Goal: Complete application form

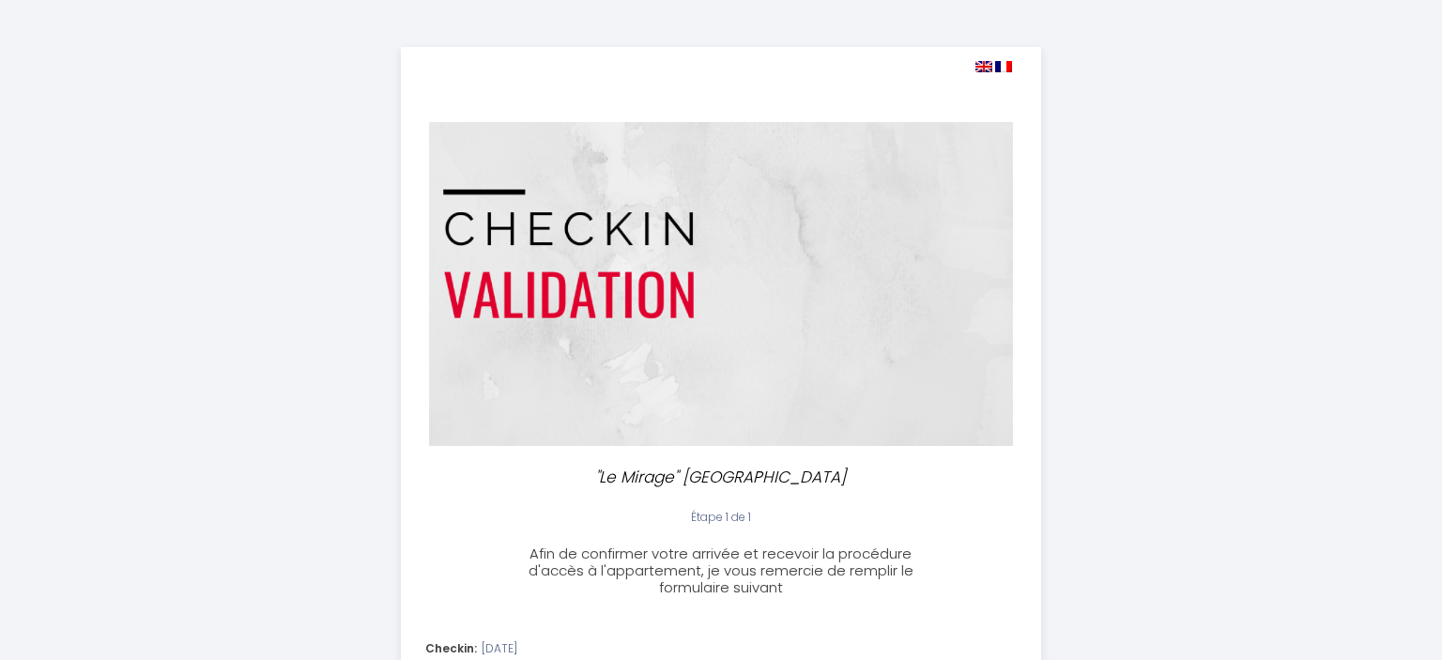
select select
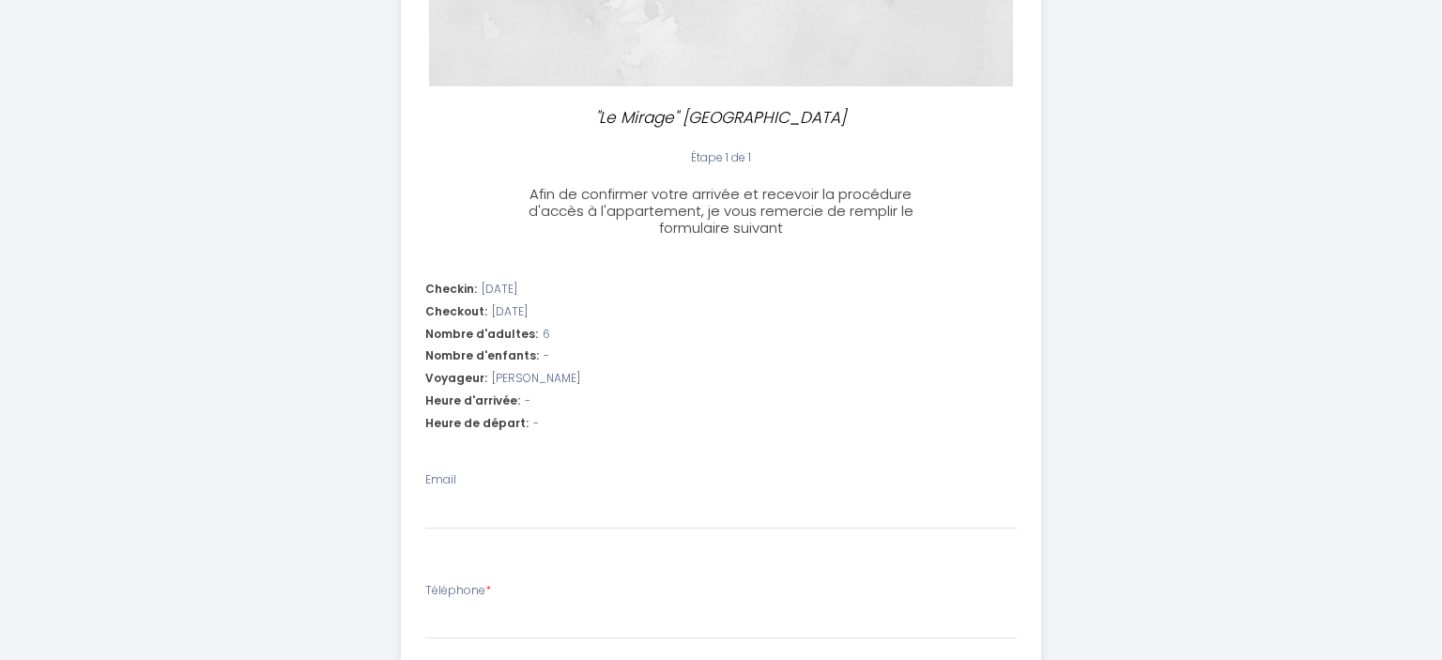
scroll to position [376, 0]
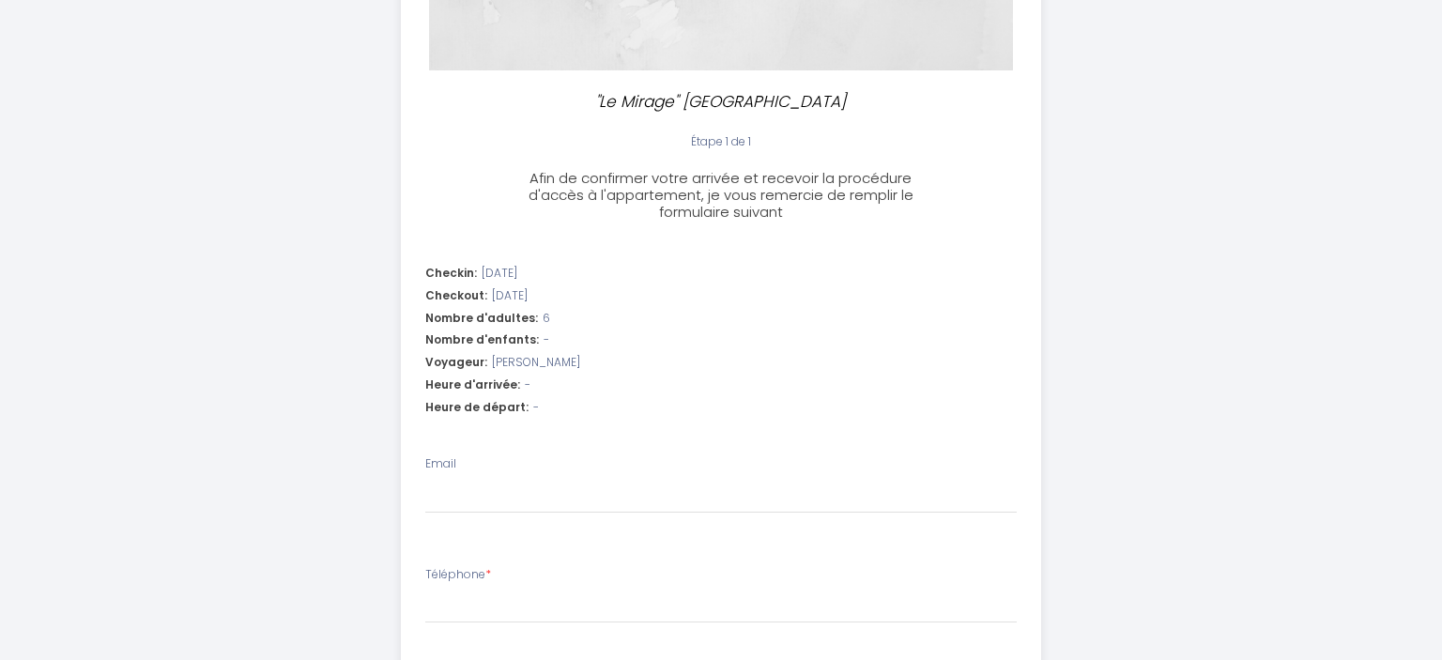
click at [540, 379] on div "Heure d'arrivée: -" at bounding box center [721, 385] width 592 height 18
click at [530, 384] on div "Heure d'arrivée: -" at bounding box center [721, 385] width 592 height 18
click at [525, 386] on span "-" at bounding box center [528, 385] width 6 height 18
click at [525, 384] on span "-" at bounding box center [528, 385] width 6 height 18
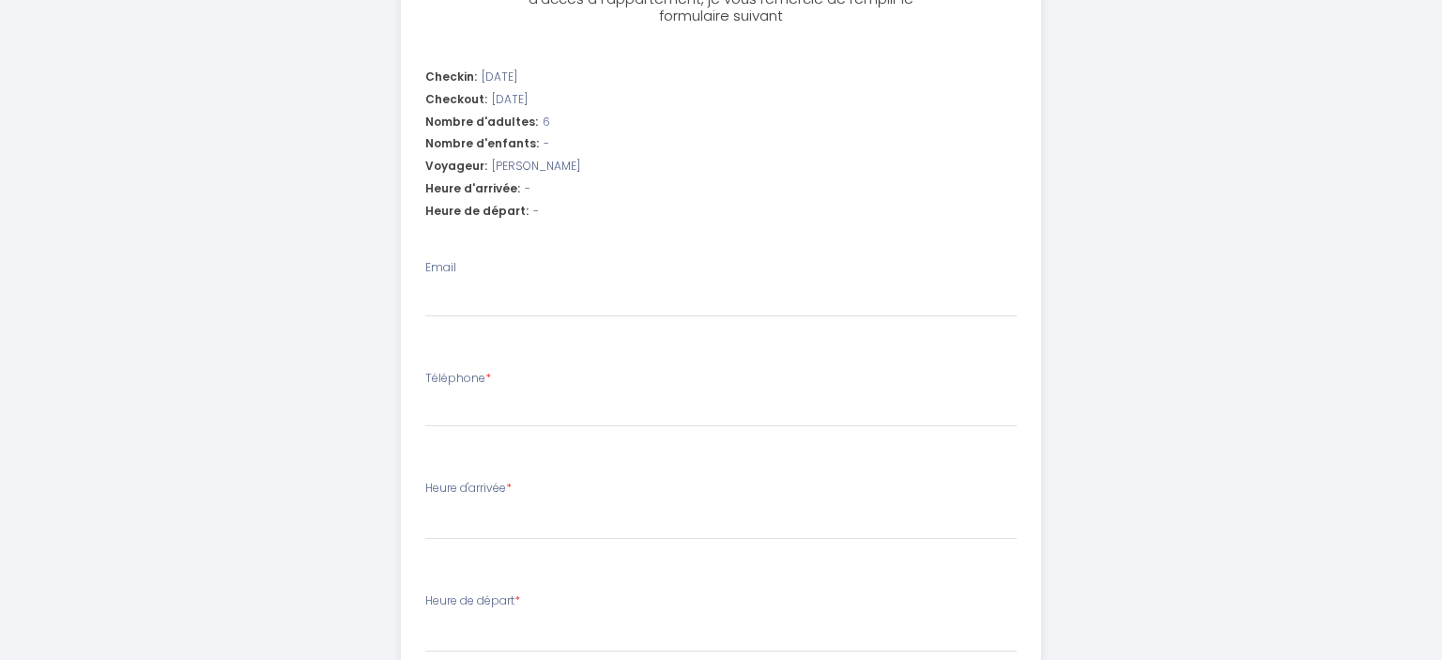
scroll to position [586, 0]
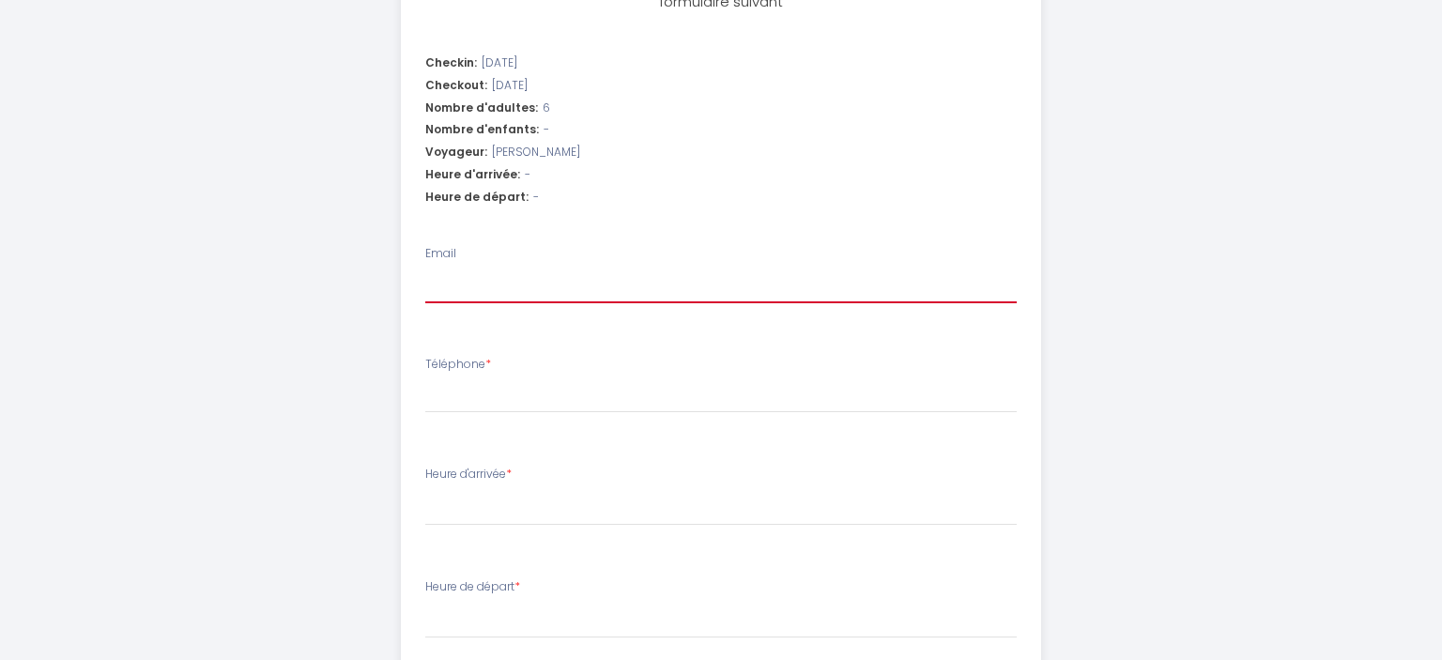
click at [442, 284] on input "Email" at bounding box center [721, 286] width 592 height 34
type input "e"
select select
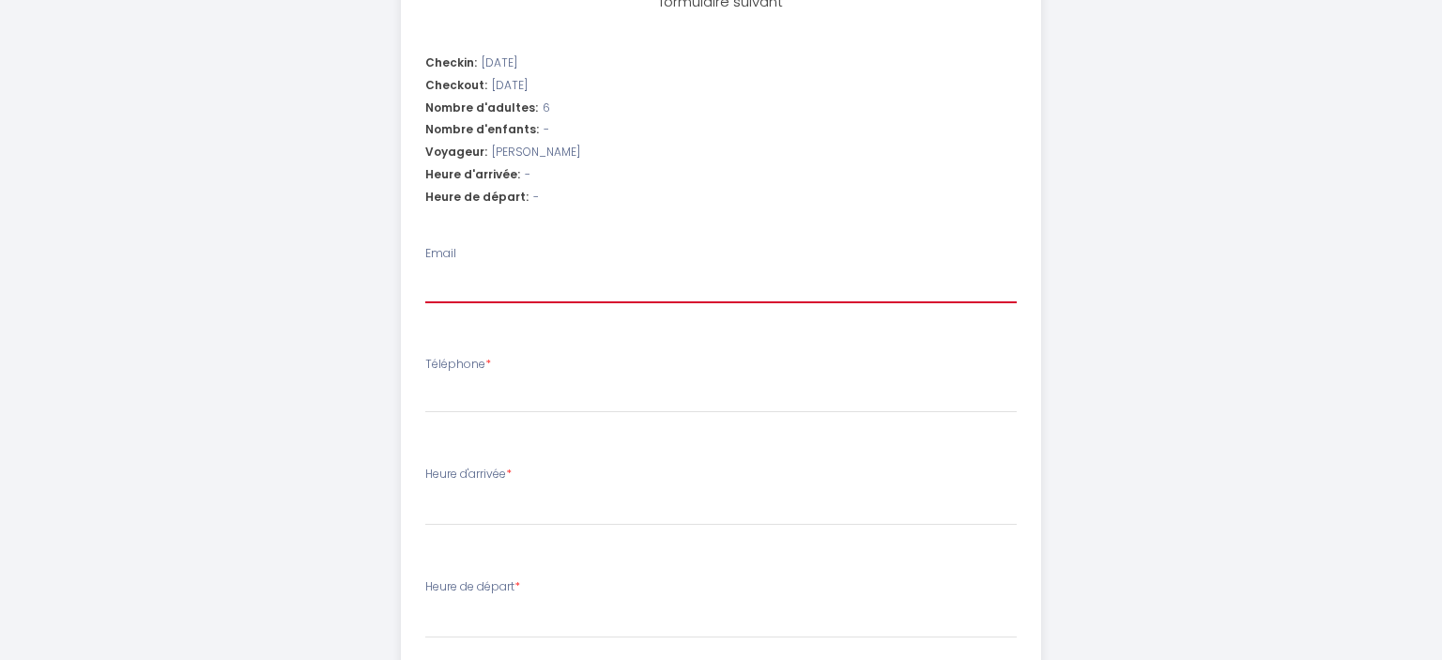
select select
type input "f"
select select
type input "fc"
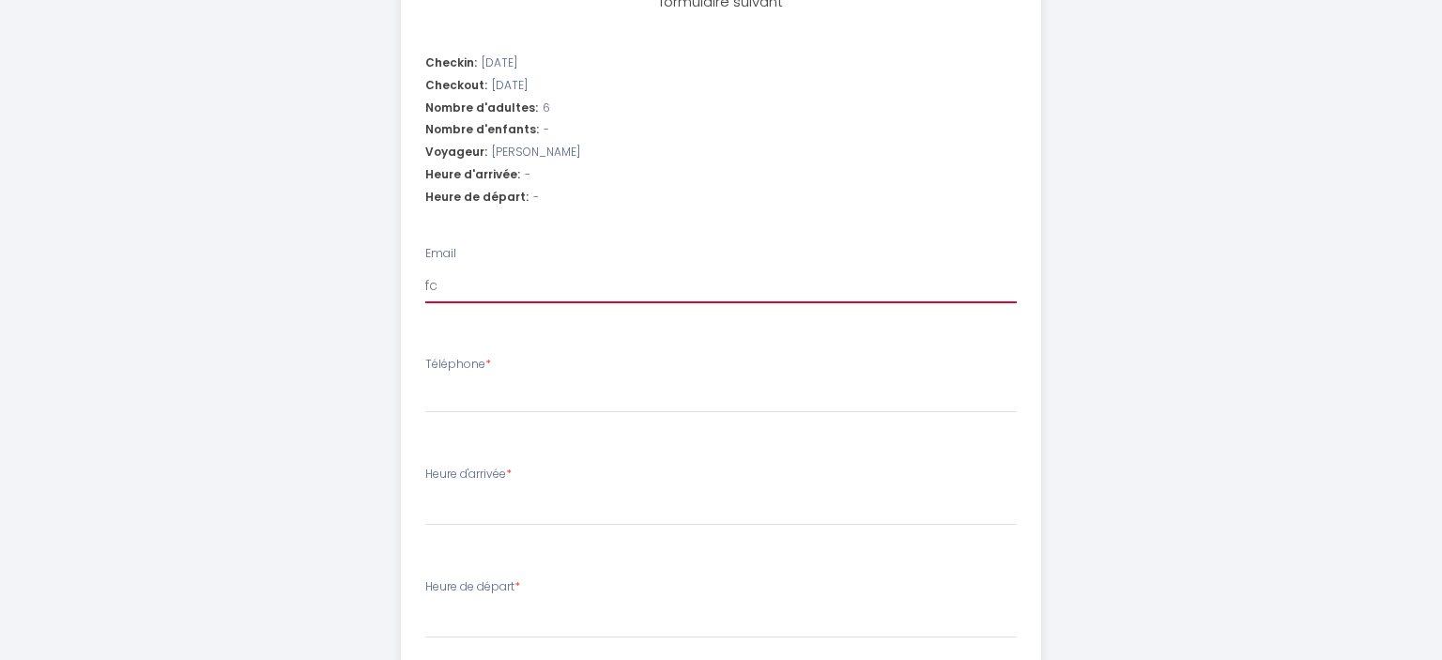
select select
type input "fca"
select select
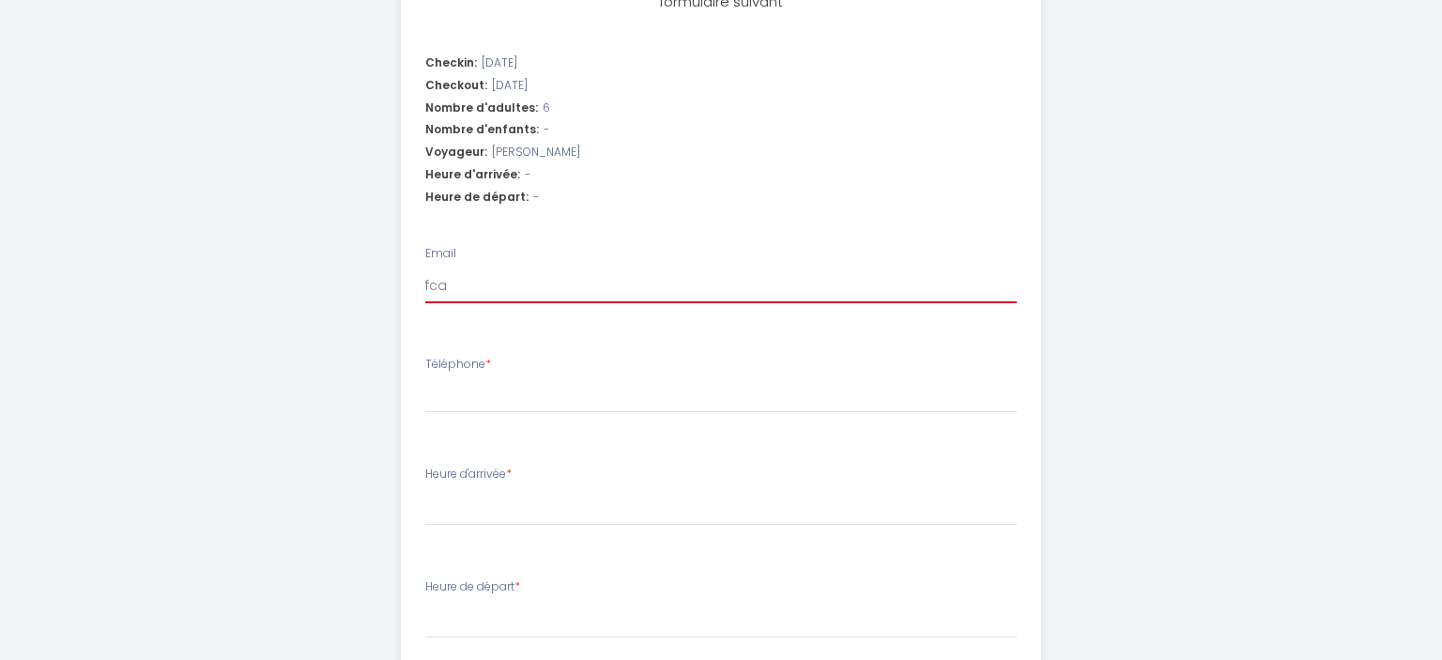
type input "fcal"
select select
type input "fcalv"
select select
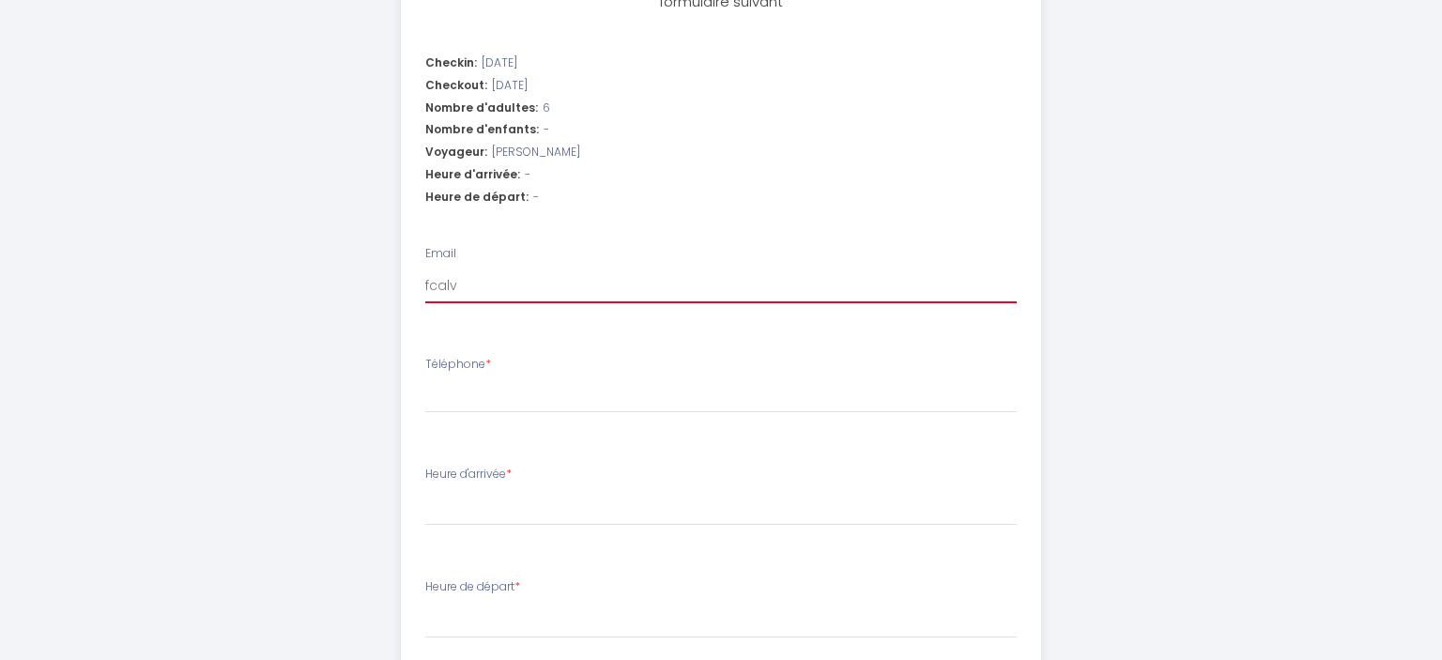
select select
type input "fcalva"
select select
type input "fcalvay"
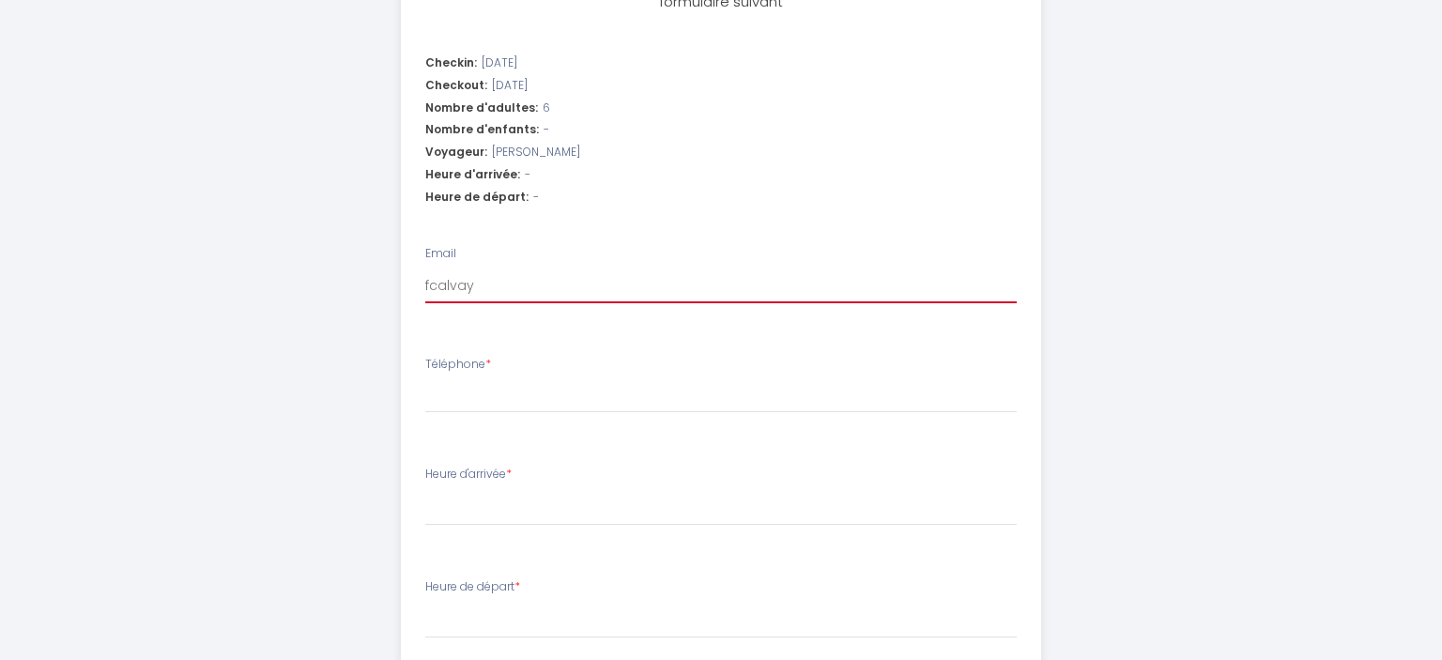
select select
type input "fcalvayr"
select select
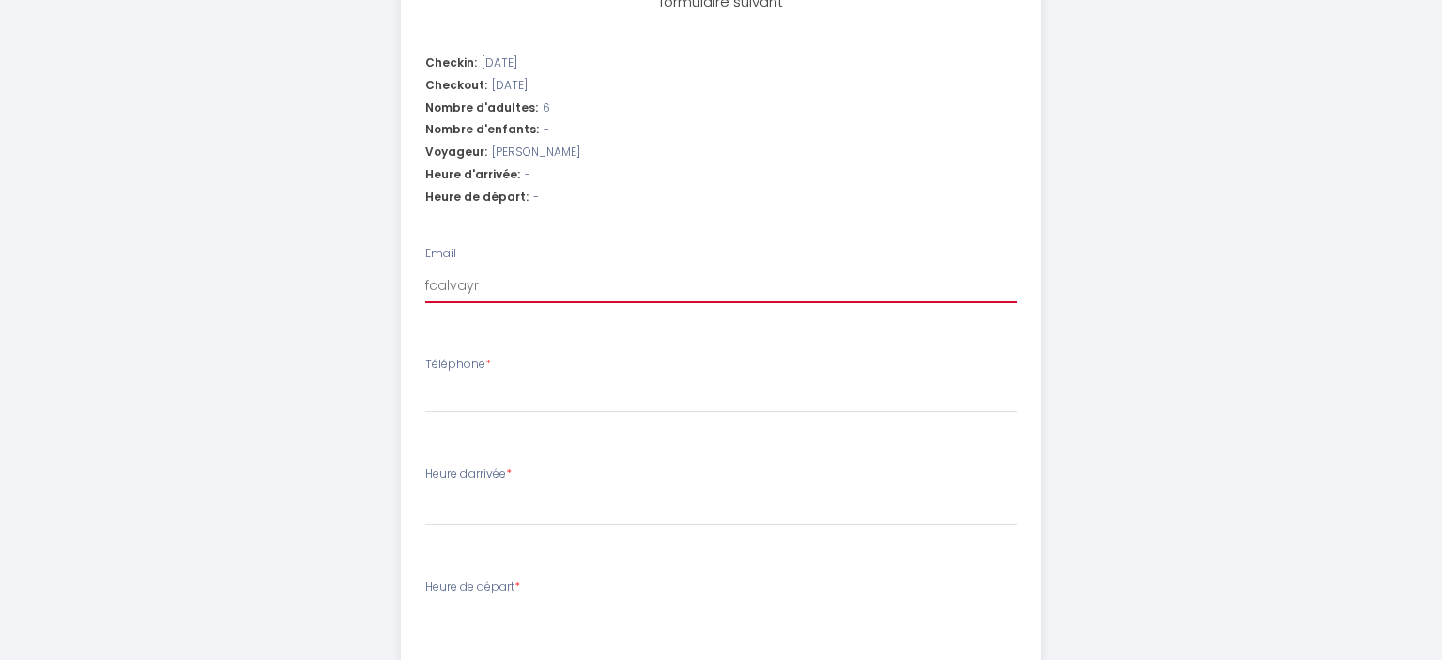
type input "fcalvayra"
select select
type input "fcalvayrac"
select select
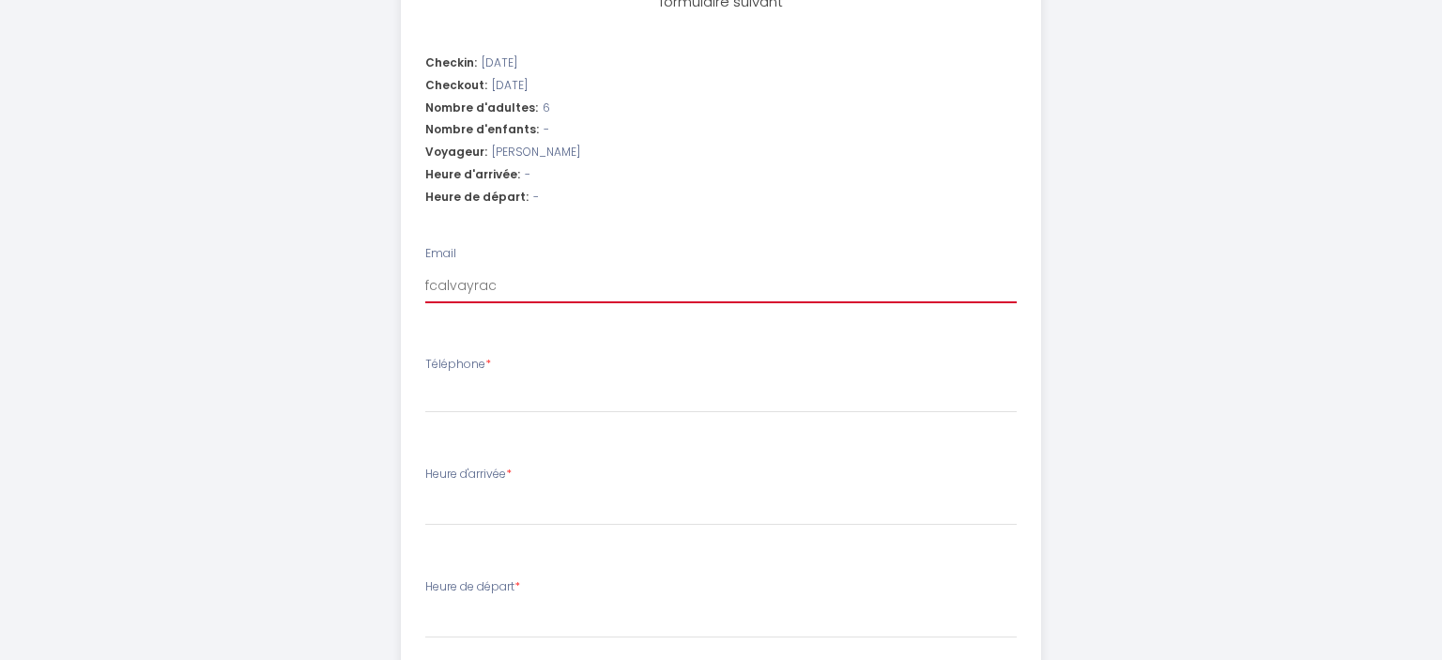
select select
type input "fcalvayrac@"
select select
type input "fcalvayrac@o"
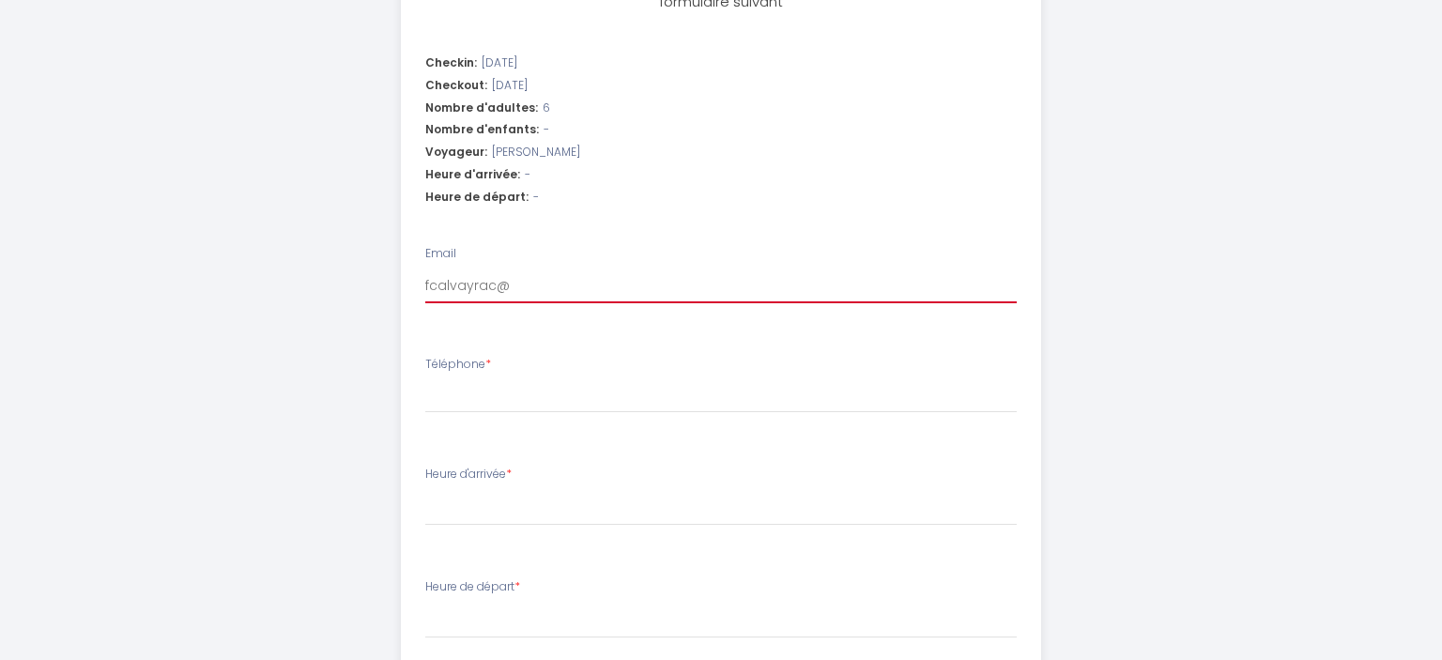
select select
type input "fcalvayrac@or"
select select
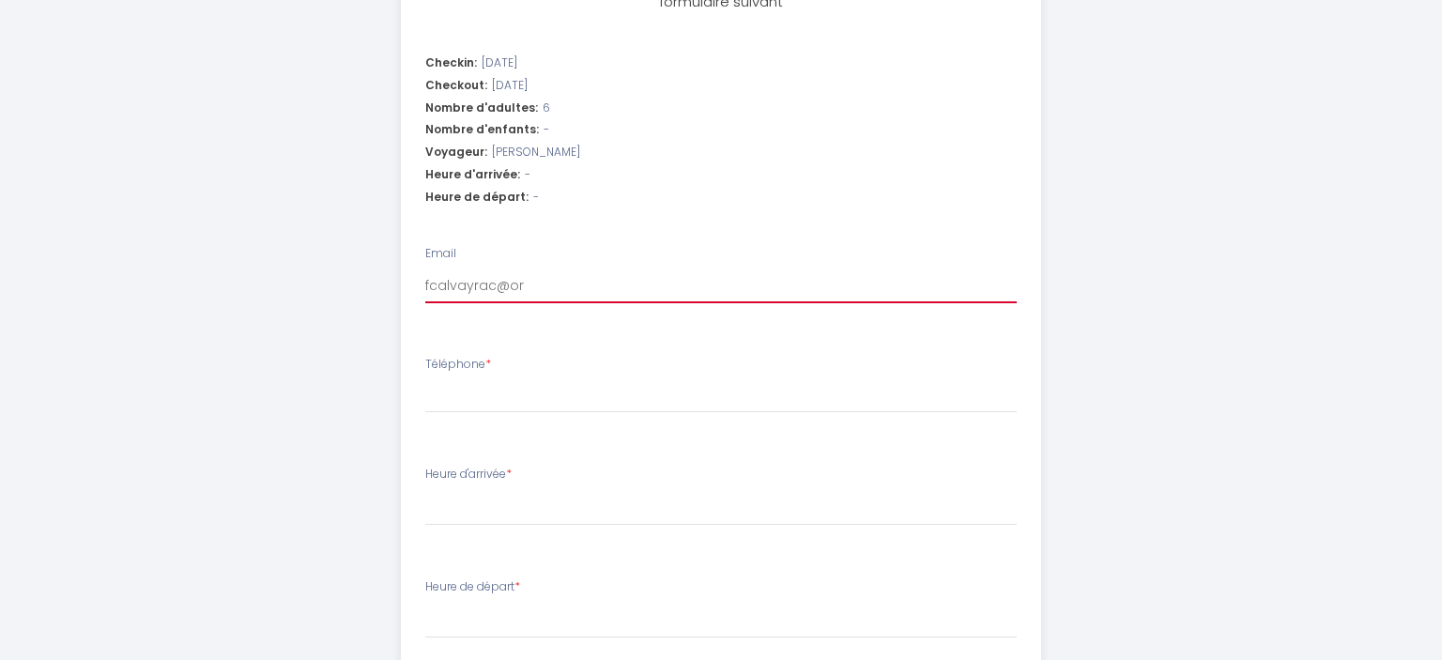
type input "fcalvayrac@ora"
select select
type input "fcalvayrac@oran"
select select
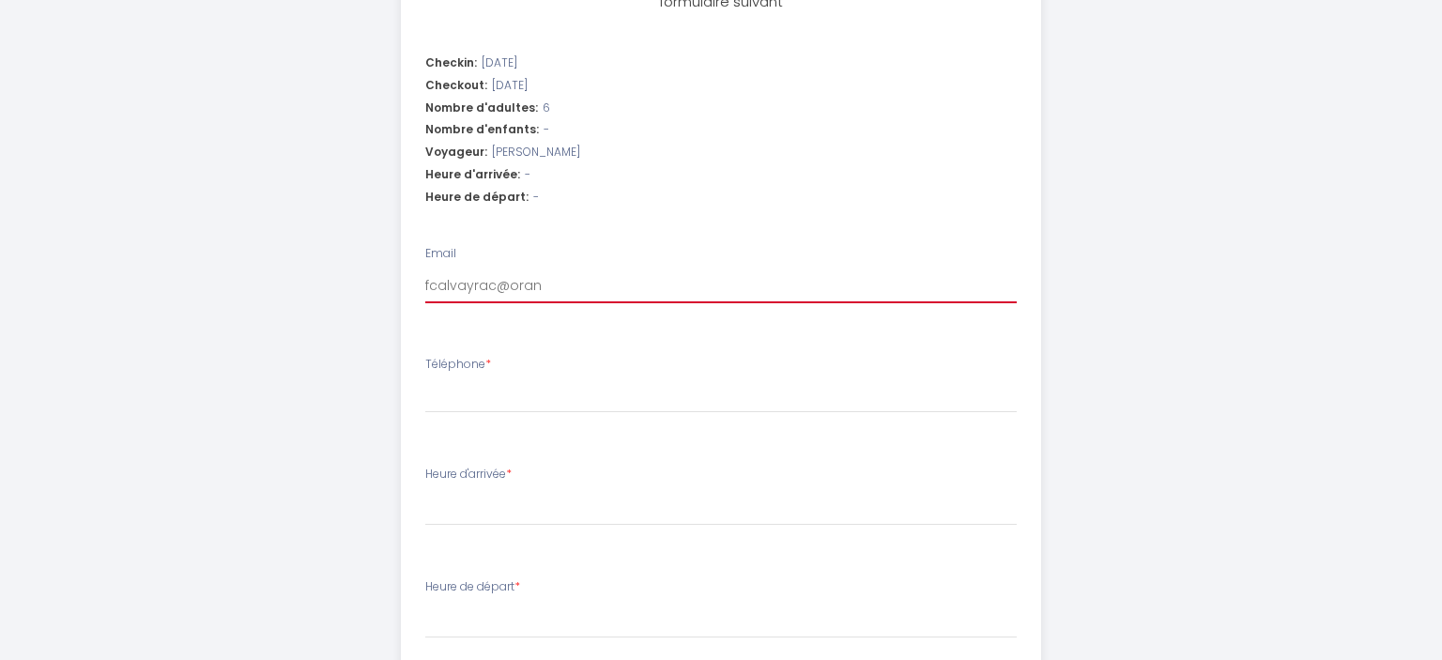
select select
type input "fcalvayrac@orang"
select select
type input "[EMAIL_ADDRESS]"
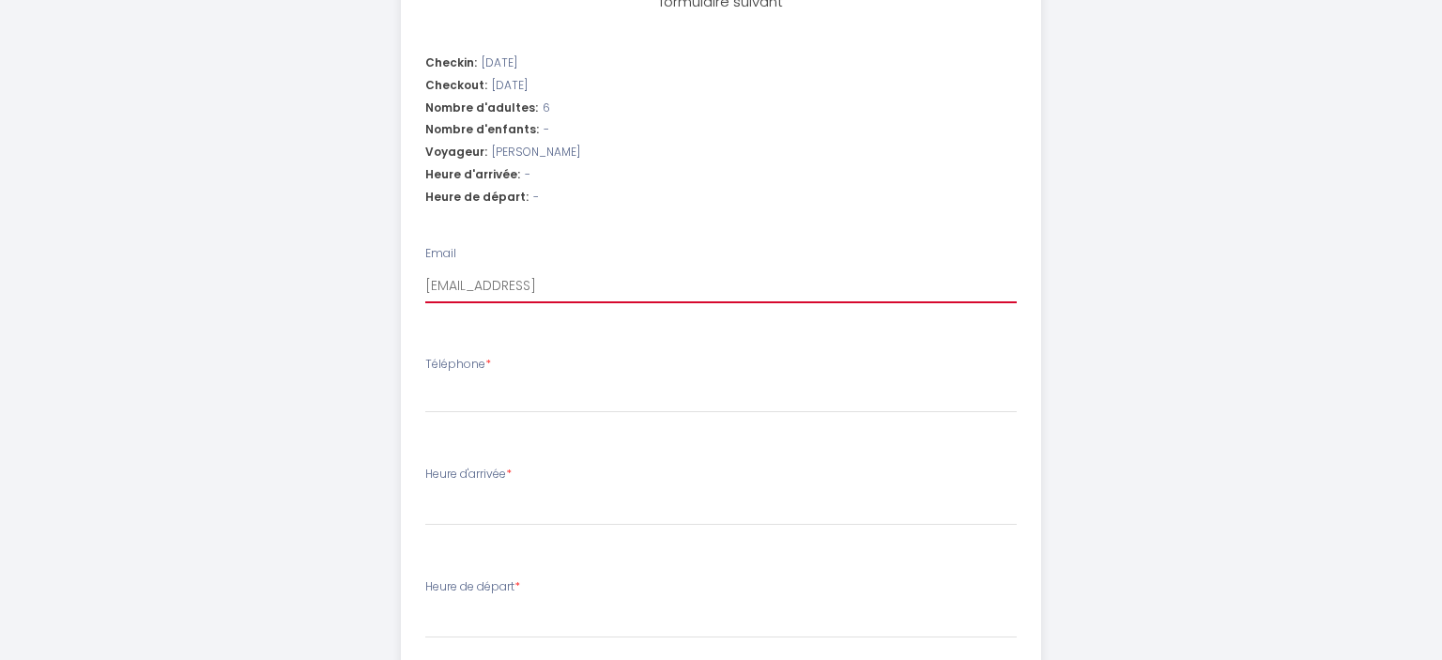
select select
type input "[EMAIL_ADDRESS]."
select select
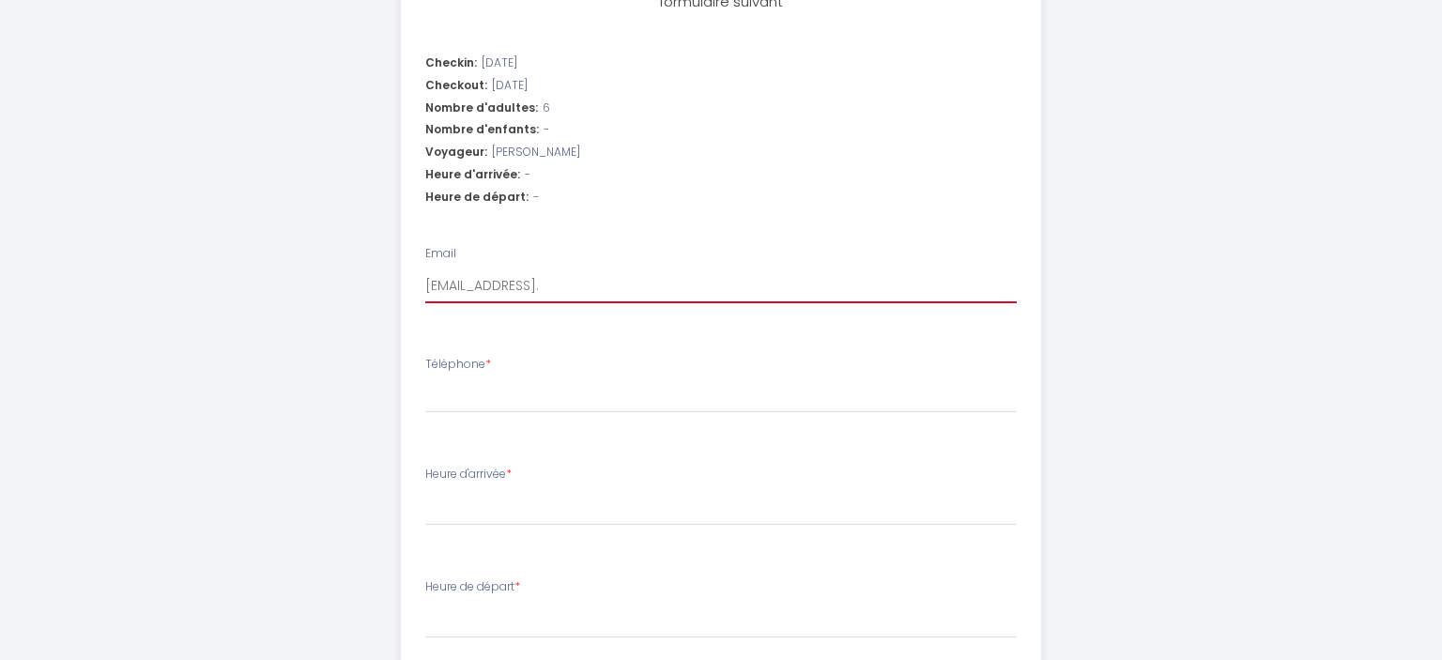
type input "fcalvayrac@orange.f"
select select
type input "[EMAIL_ADDRESS][DOMAIN_NAME]"
select select
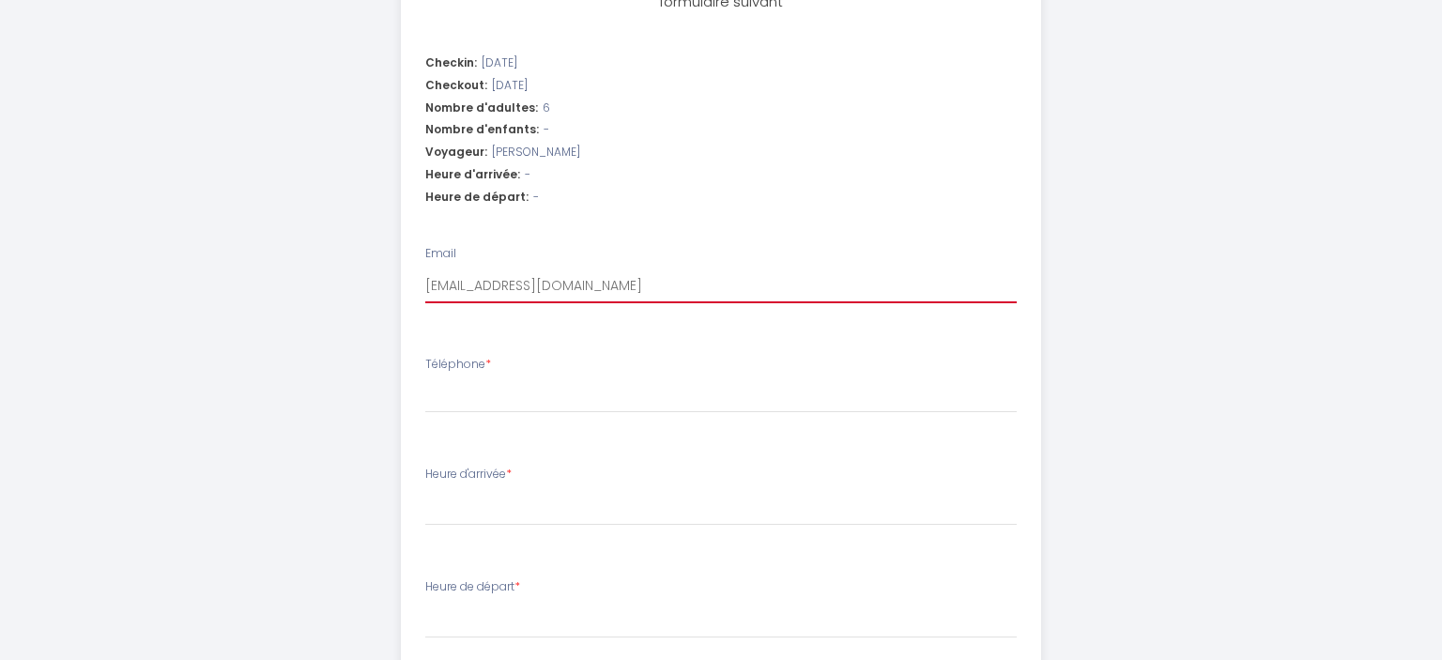
select select
type input "[EMAIL_ADDRESS][DOMAIN_NAME]"
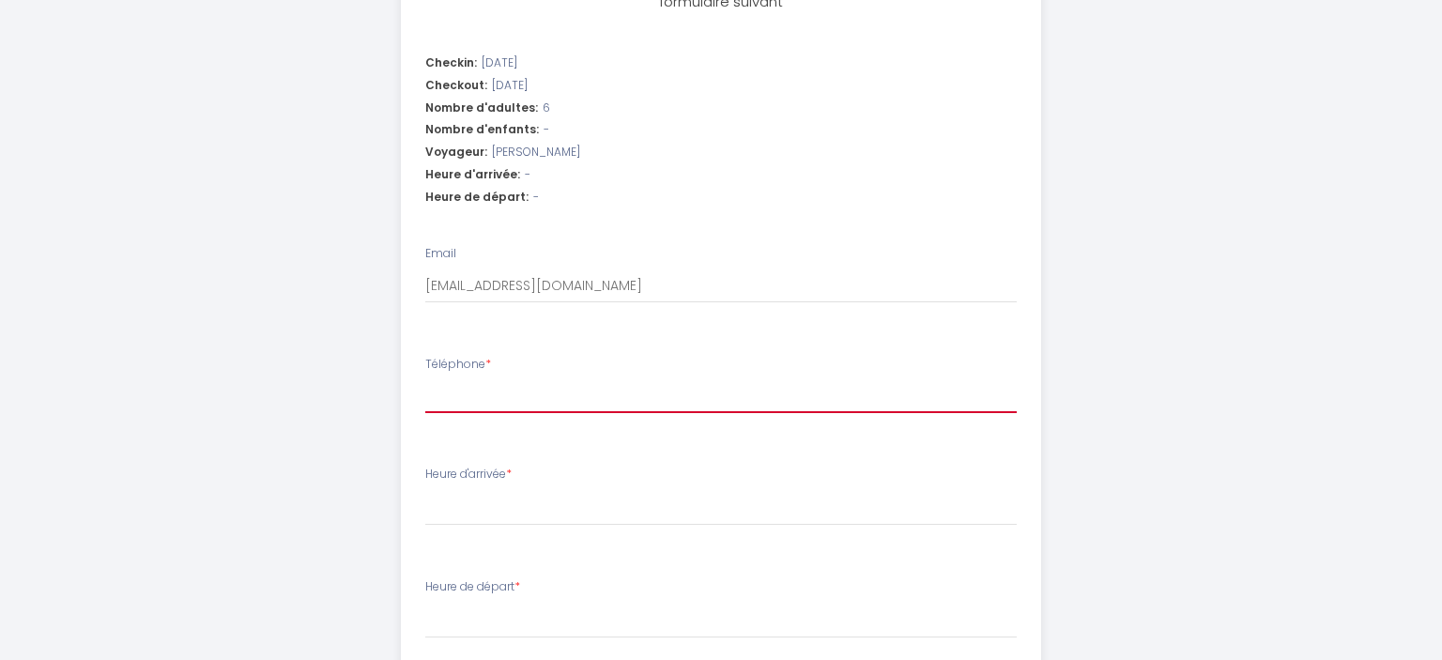
click at [434, 389] on input "Téléphone *" at bounding box center [721, 396] width 592 height 34
type input "0"
select select
type input "06"
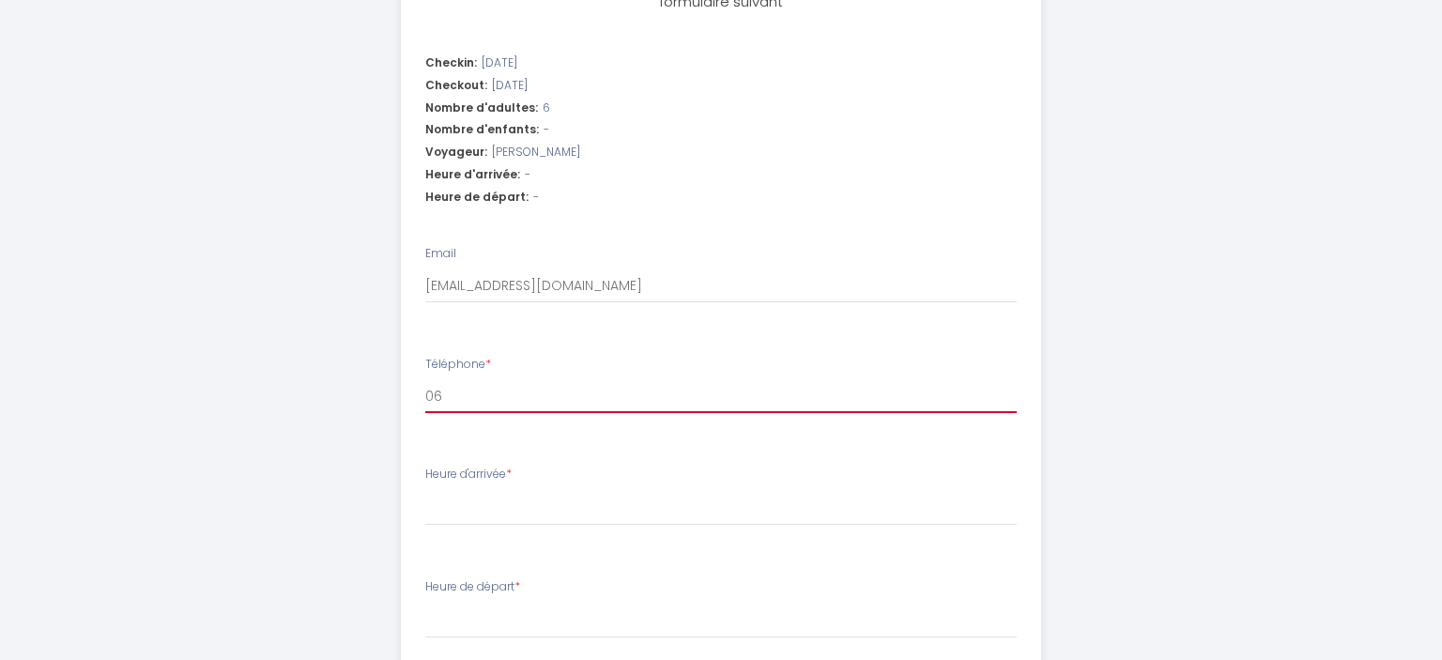
select select
type input "067"
select select
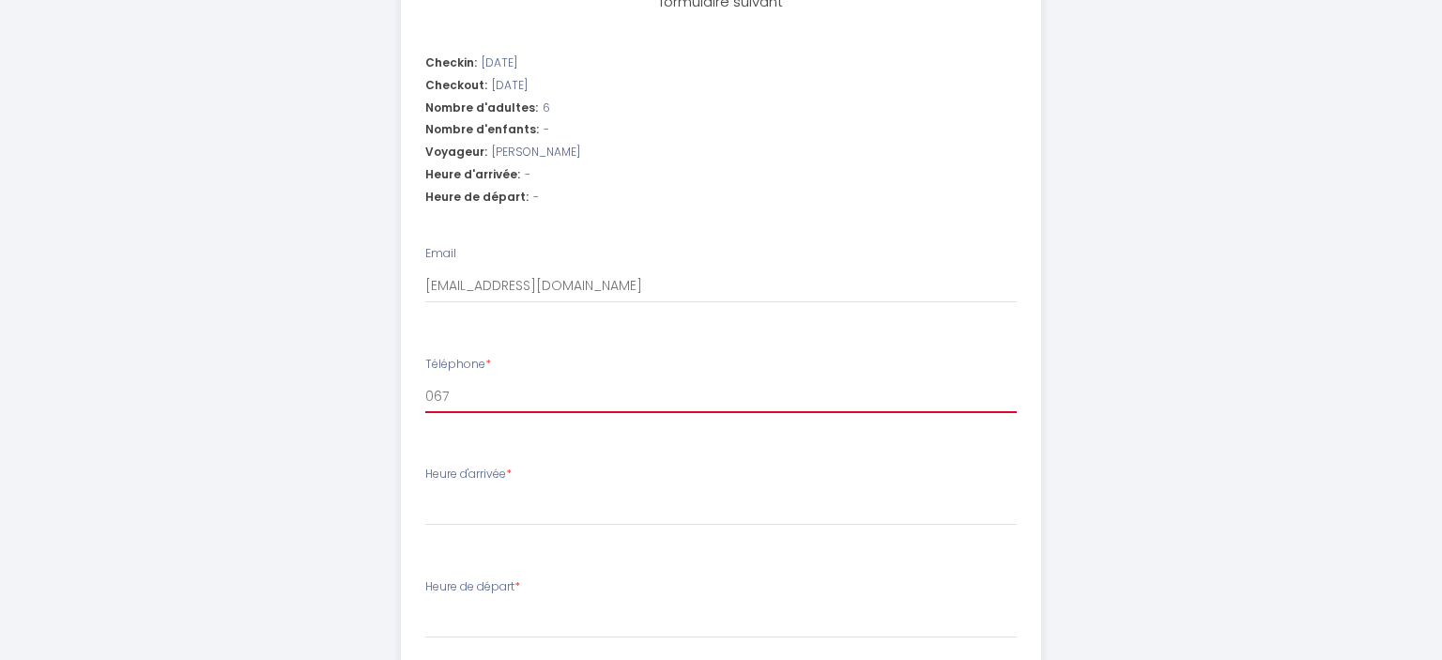
type input "0678"
select select
type input "06786"
select select
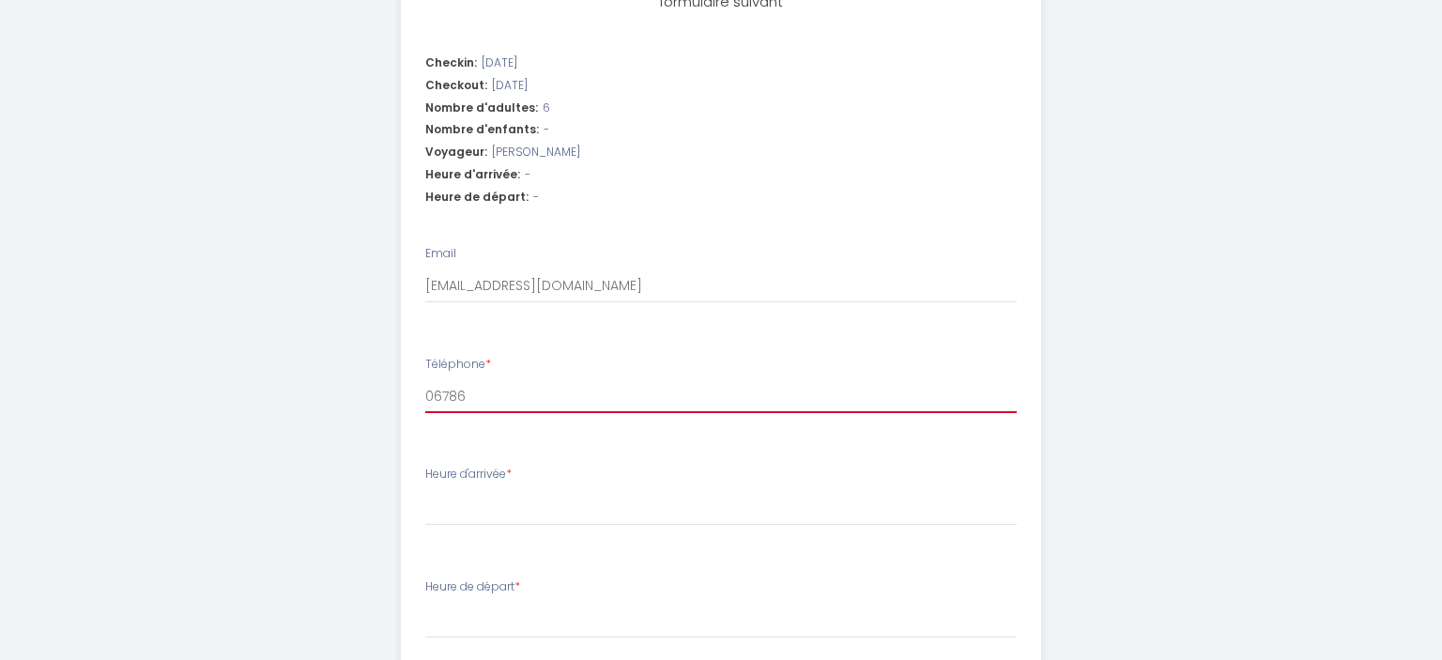
select select
type input "067860"
select select
type input "0678605"
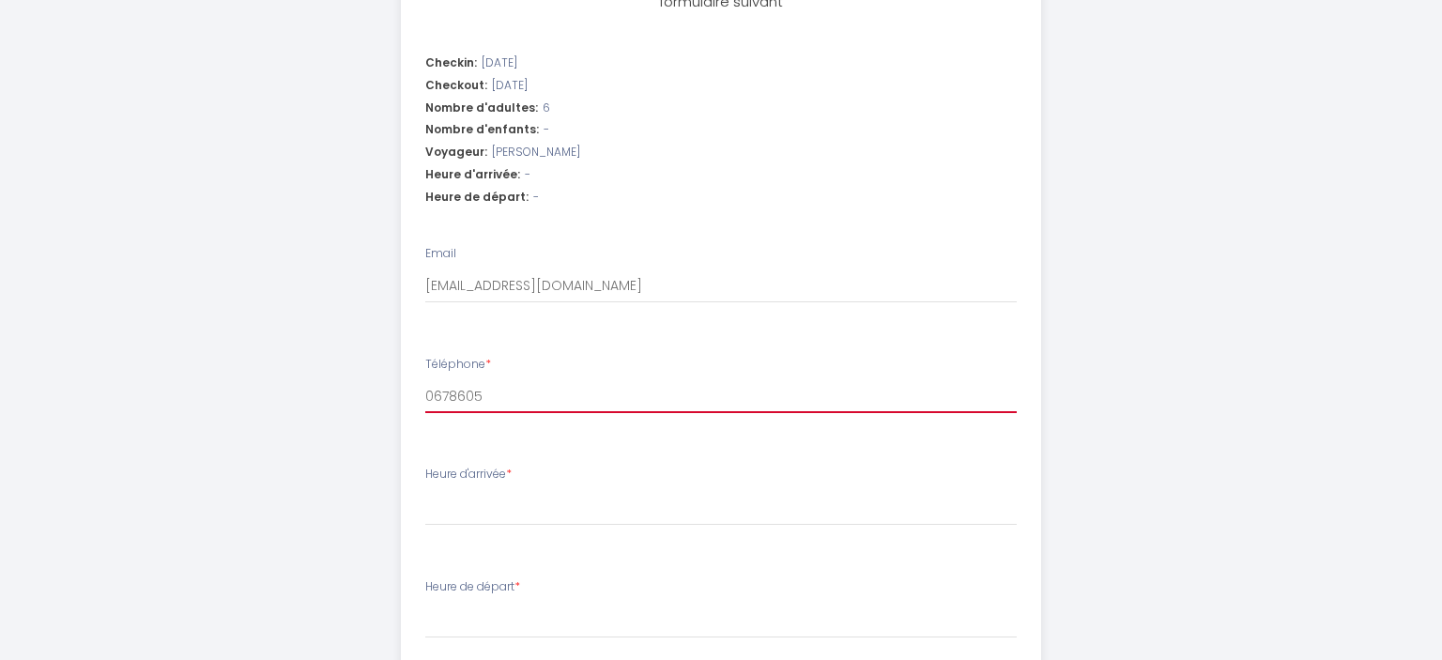
select select
type input "06786050"
select select
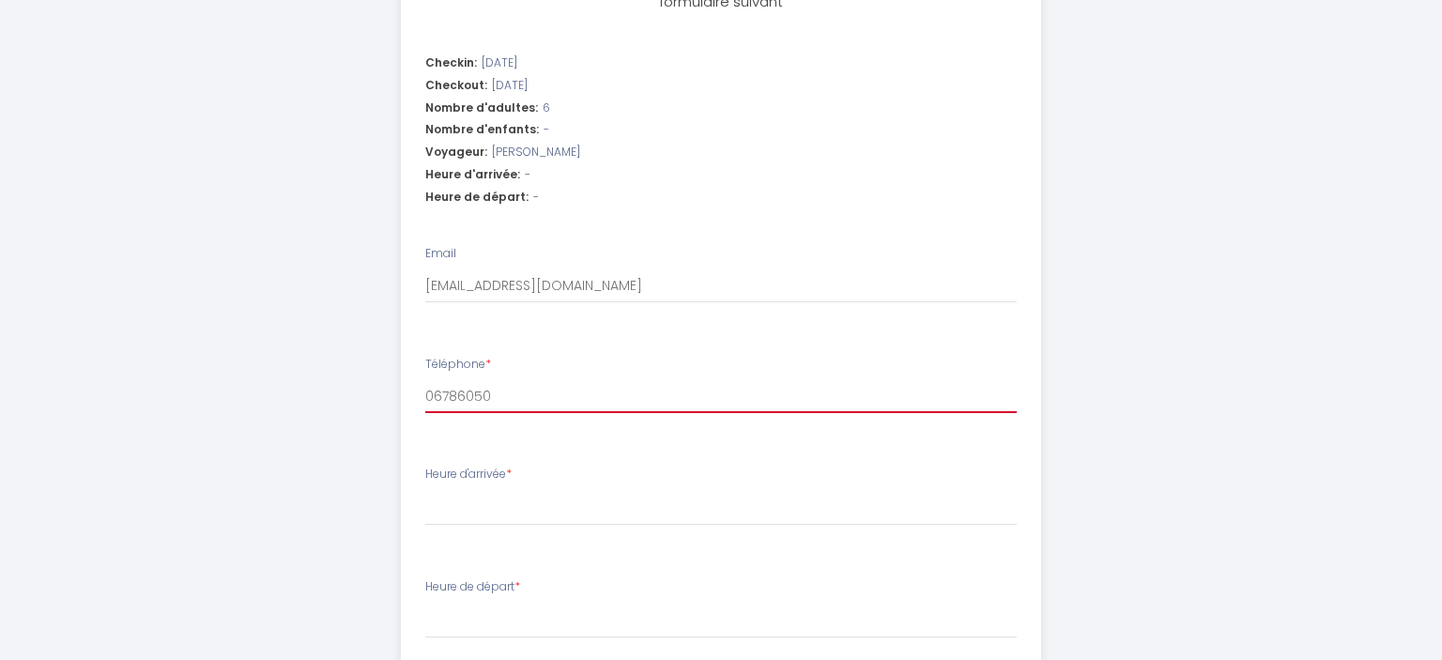
type input "067860504"
select select
type input "0678605047"
select select
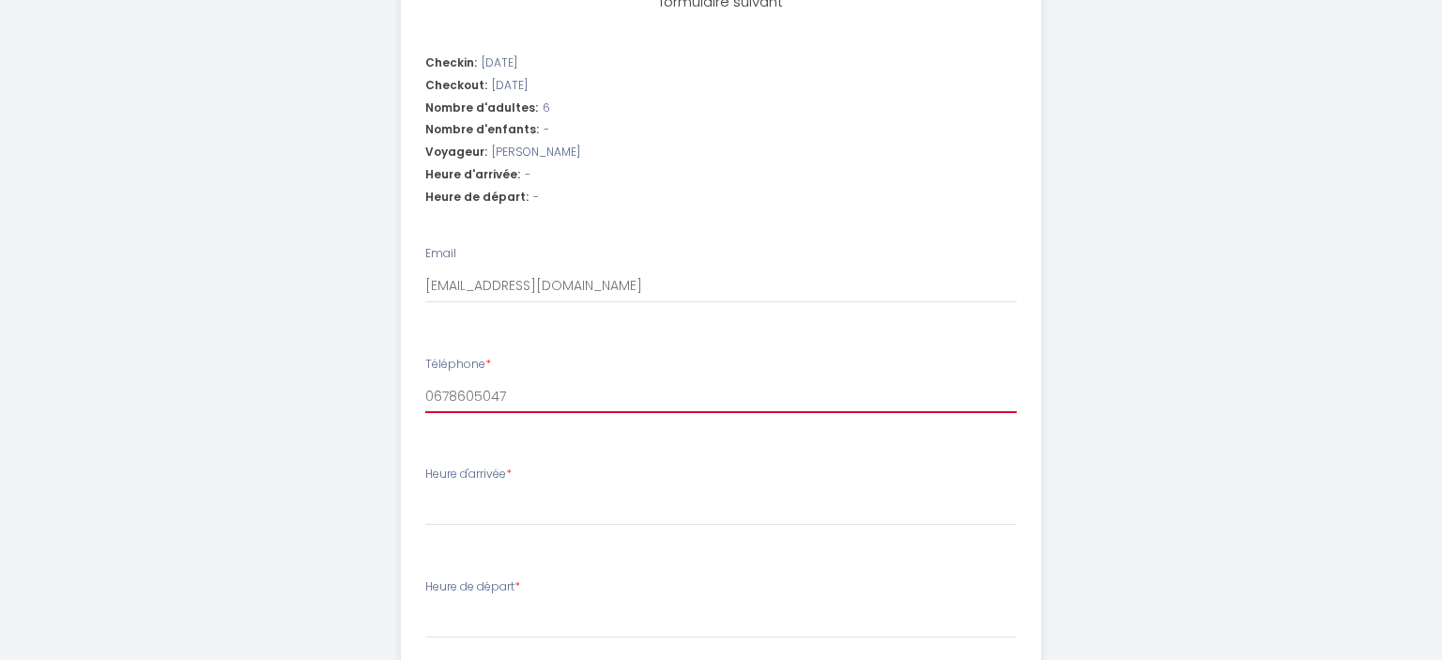
select select
type input "0678605047"
click at [463, 484] on div "Heure d'arrivée * 14:00 14:30 15:00 15:30 16:00 16:30 17:00 17:30 18:00 18:30 1…" at bounding box center [721, 496] width 592 height 60
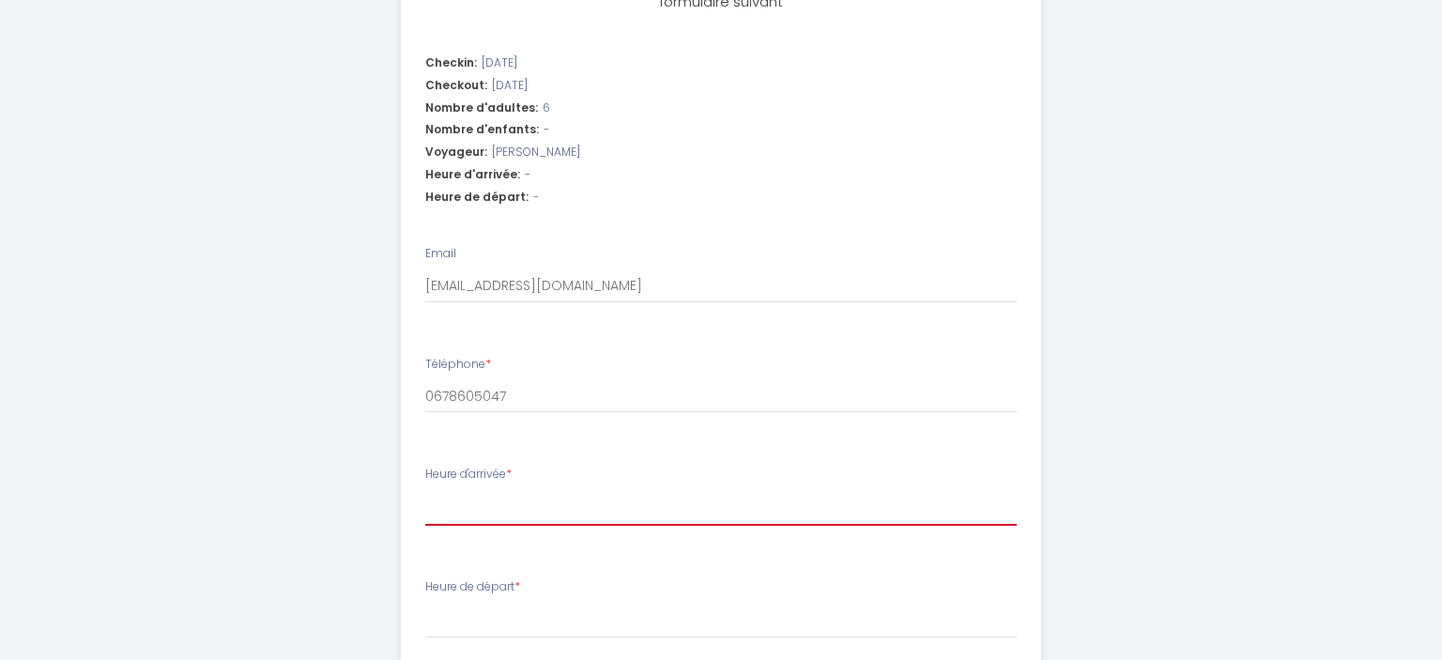
click at [425, 490] on select "14:00 14:30 15:00 15:30 16:00 16:30 17:00 17:30 18:00 18:30 19:00 19:30 20:00 2…" at bounding box center [721, 508] width 592 height 36
select select "14:30"
click option "14:30" at bounding box center [0, 0] width 0 height 0
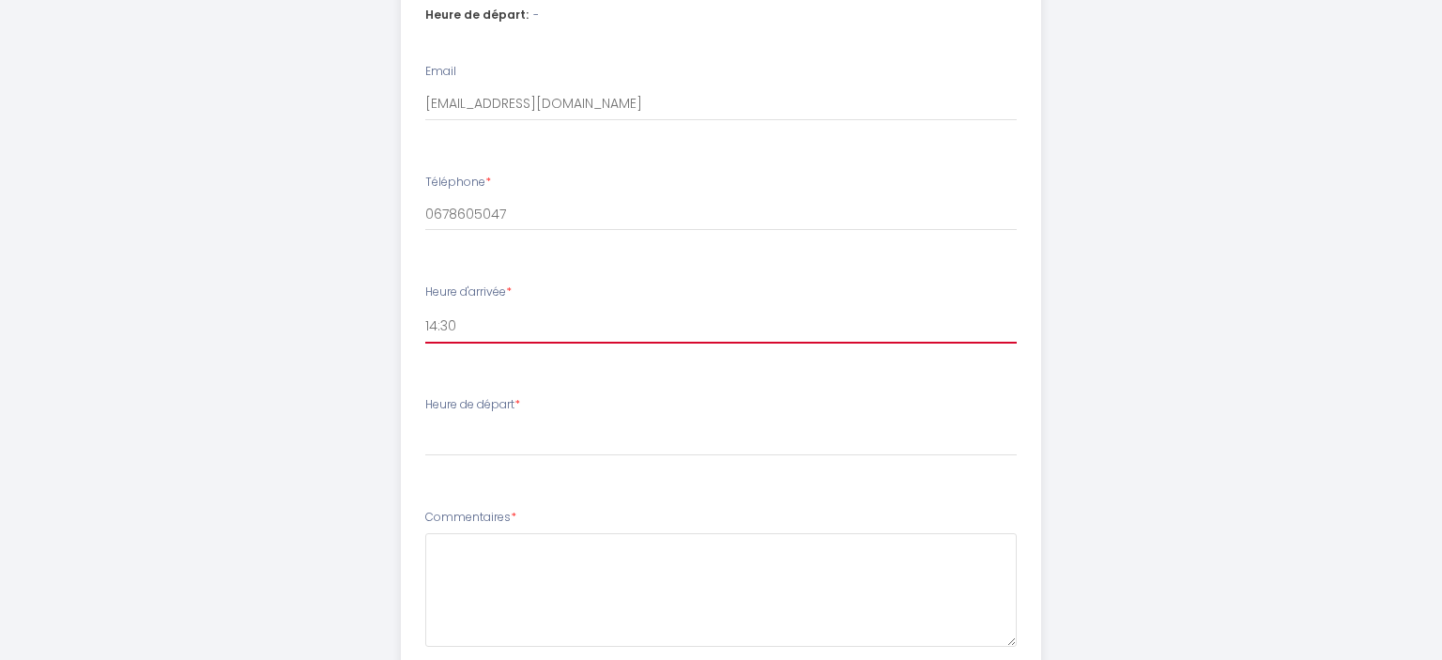
scroll to position [784, 0]
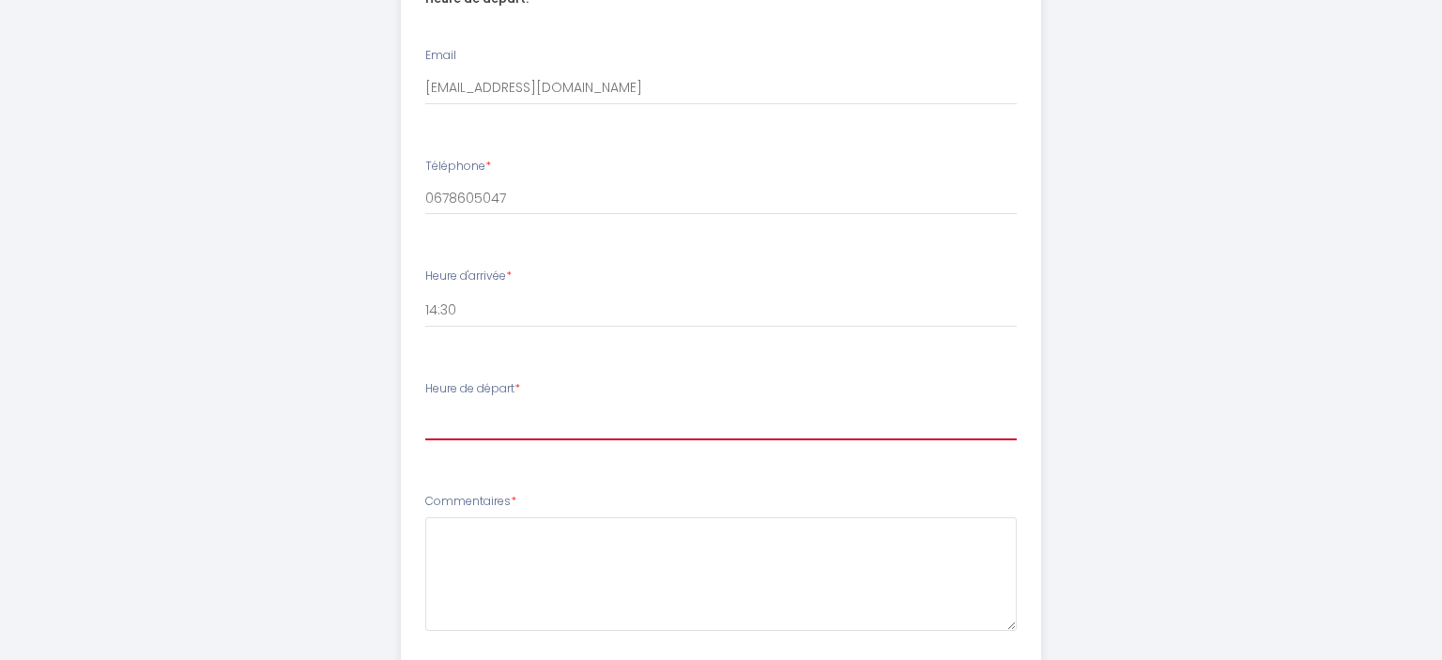
click at [425, 405] on select "00:00 00:30 01:00 01:30 02:00 02:30 03:00 03:30 04:00 04:30 05:00 05:30 06:00 0…" at bounding box center [721, 423] width 592 height 36
select select "10:00"
click option "10:00" at bounding box center [0, 0] width 0 height 0
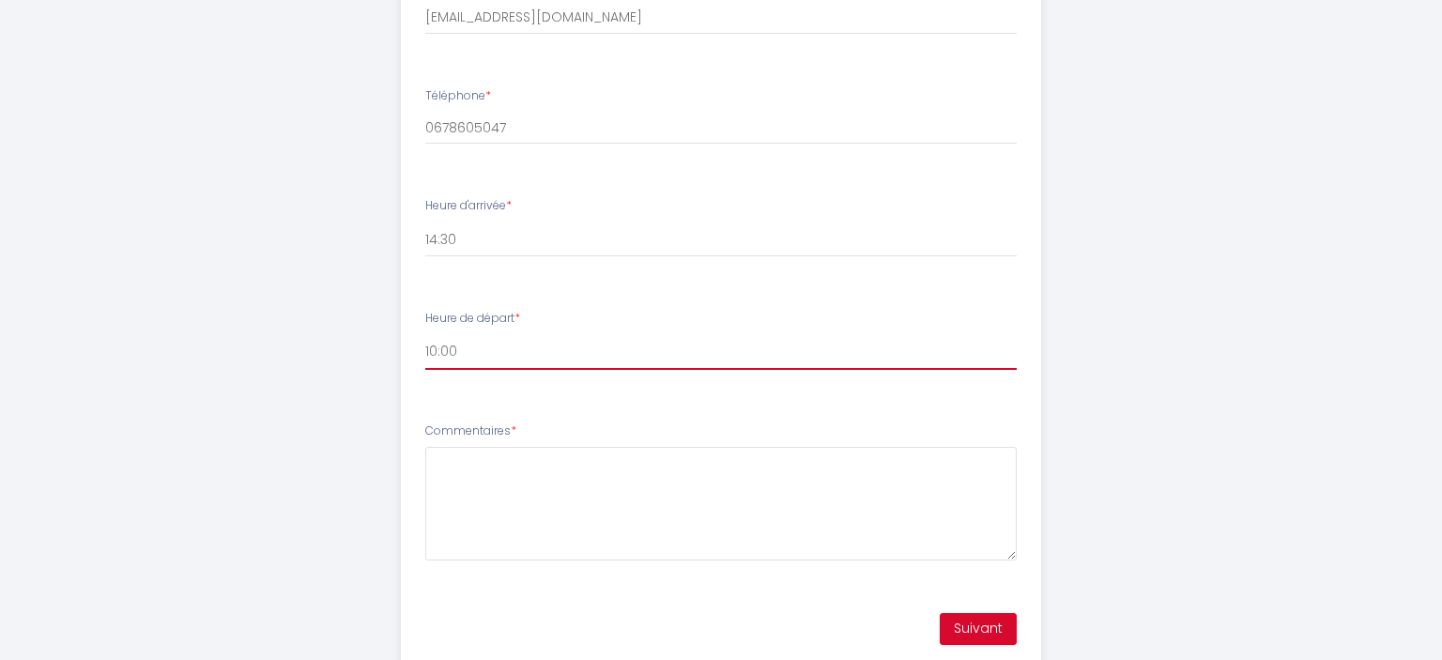
scroll to position [915, 0]
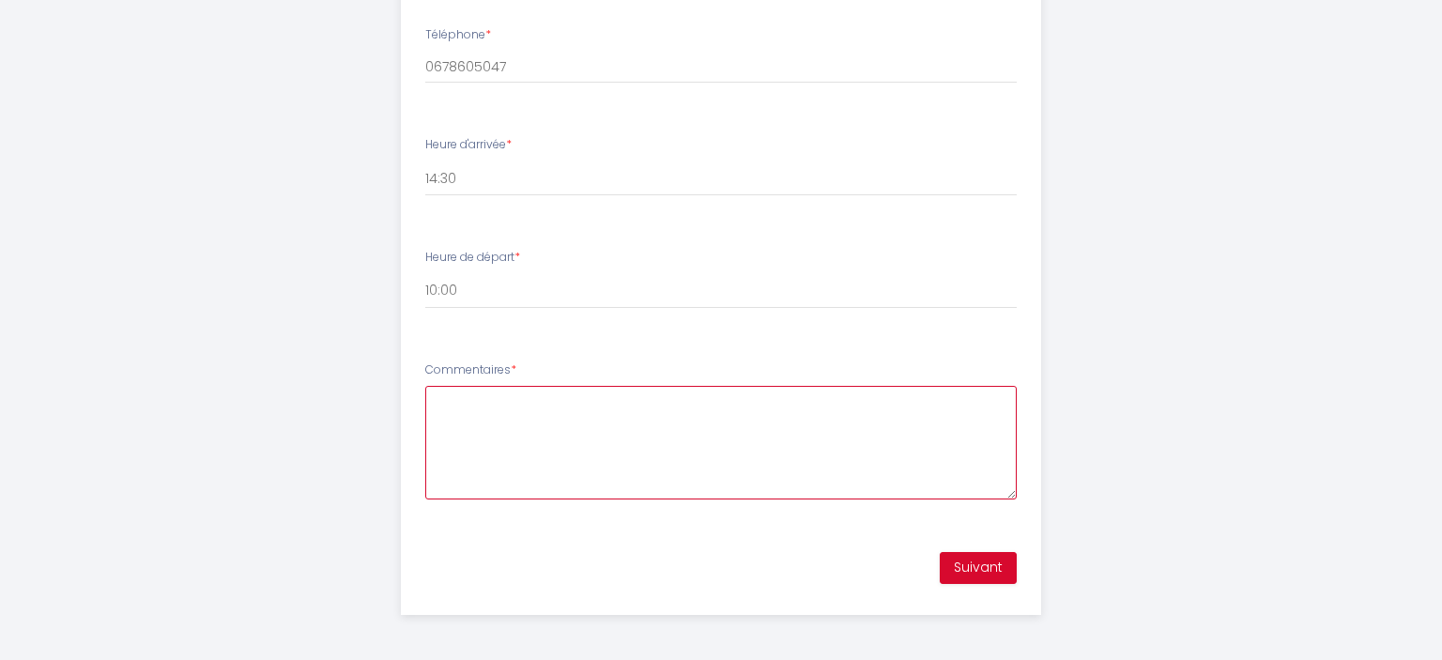
click at [479, 413] on textarea "Commentaires *" at bounding box center [721, 443] width 592 height 114
click at [440, 404] on textarea "Commentaires *" at bounding box center [721, 443] width 592 height 114
type textarea "V"
click at [535, 399] on textarea "Nous devons eêtre" at bounding box center [721, 443] width 592 height 114
click at [558, 392] on textarea "Nous devons être" at bounding box center [721, 443] width 592 height 114
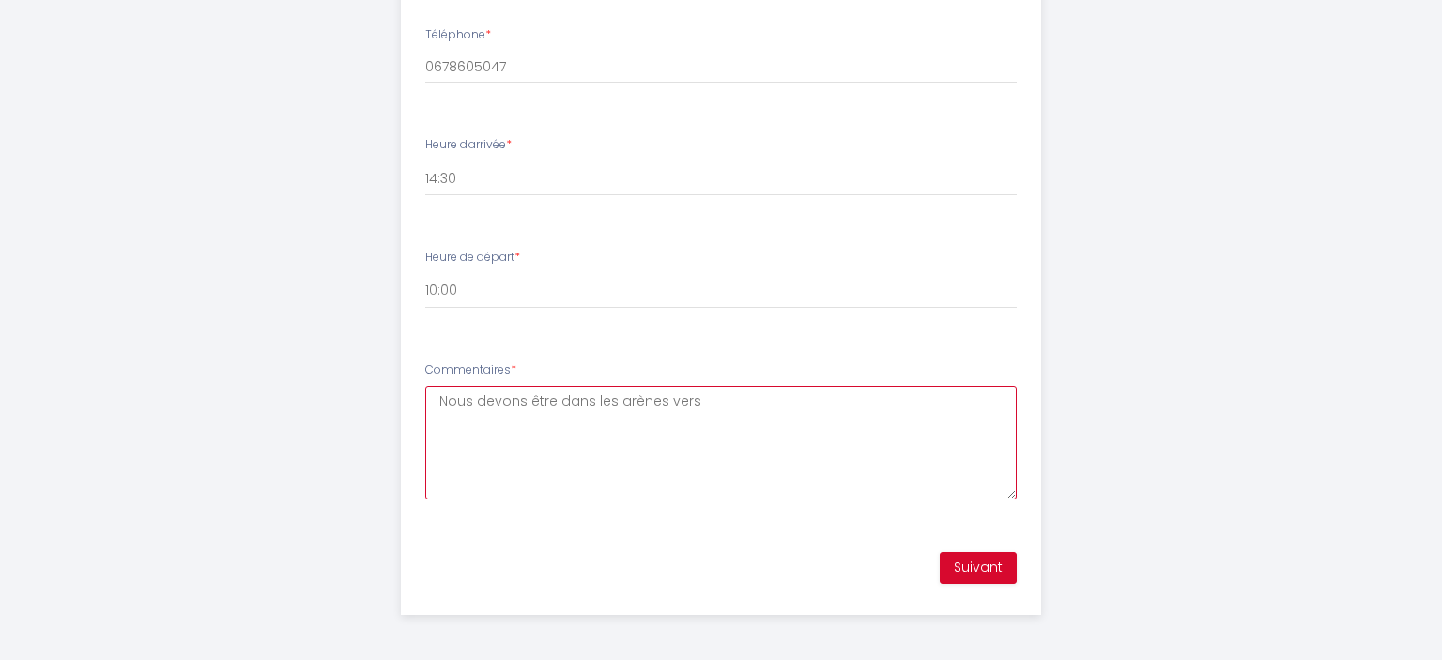
type textarea "Nous devons être dans les arènes vers"
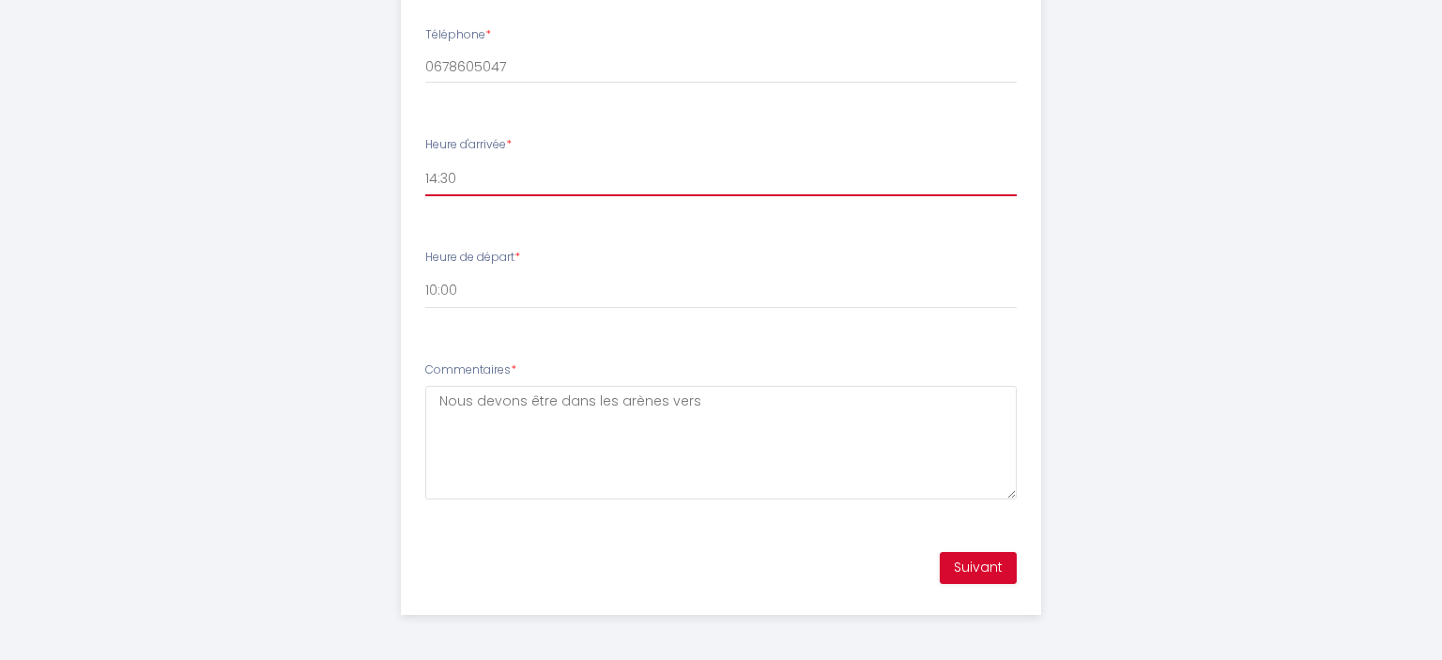
click at [425, 161] on select "14:00 14:30 15:00 15:30 16:00 16:30 17:00 17:30 18:00 18:30 19:00 19:30 20:00 2…" at bounding box center [721, 179] width 592 height 36
select select "15:00"
click option "15:00" at bounding box center [0, 0] width 0 height 0
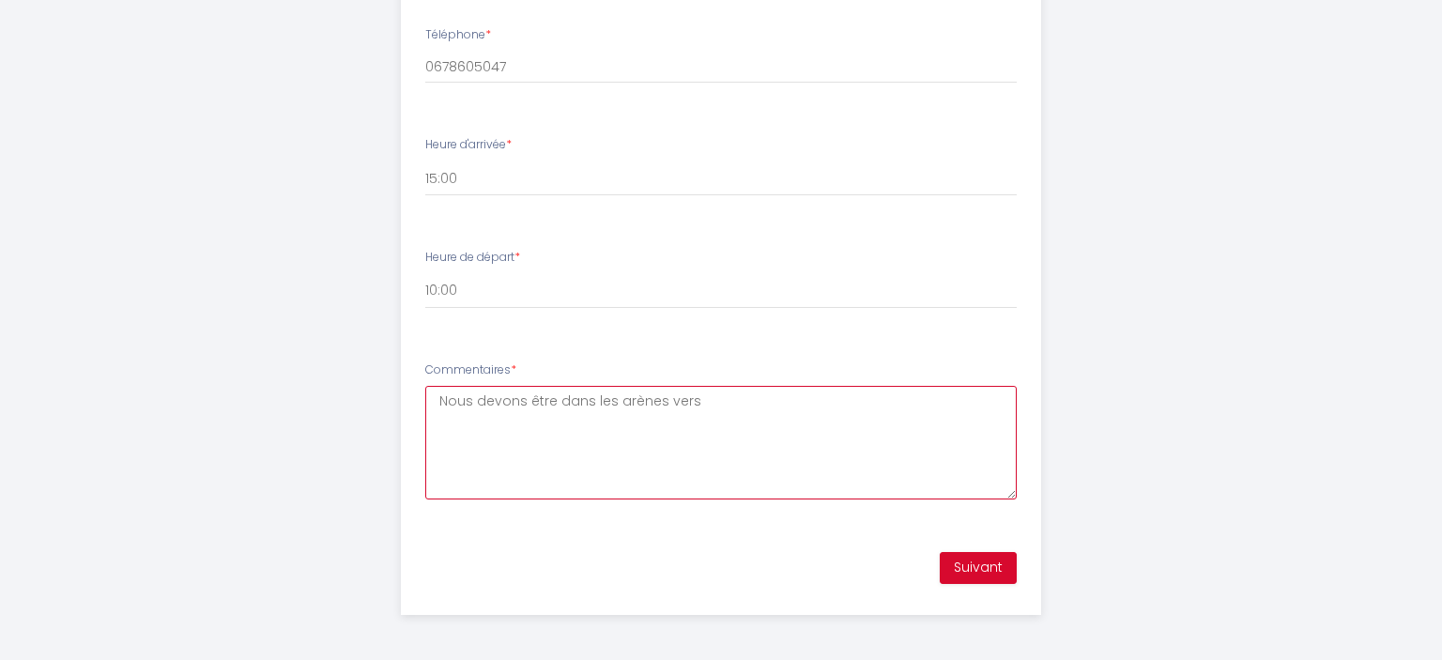
click at [700, 404] on textarea "Nous devons être dans les arènes vers" at bounding box center [721, 443] width 592 height 114
type textarea "Nous devons être dans les [GEOGRAPHIC_DATA] vers 16 h"
click at [975, 565] on button "Suivant" at bounding box center [978, 568] width 77 height 32
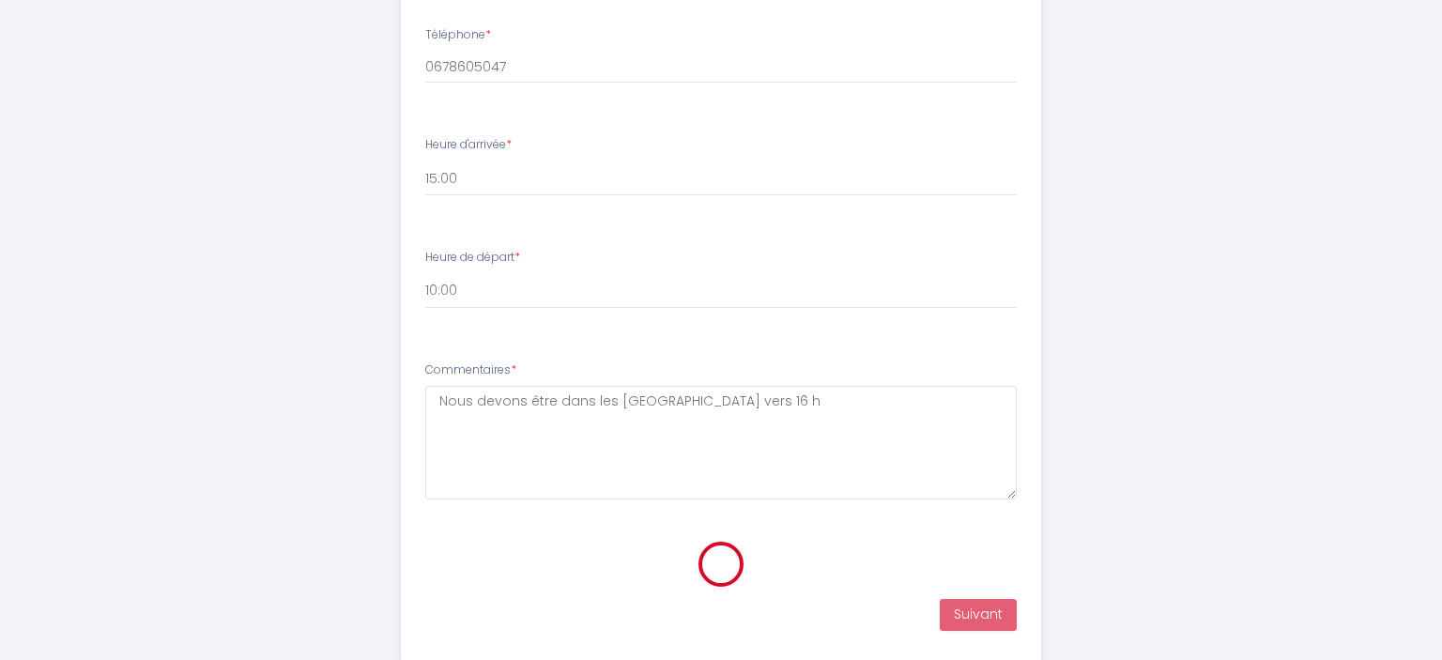
scroll to position [345, 0]
